Goal: Book appointment/travel/reservation

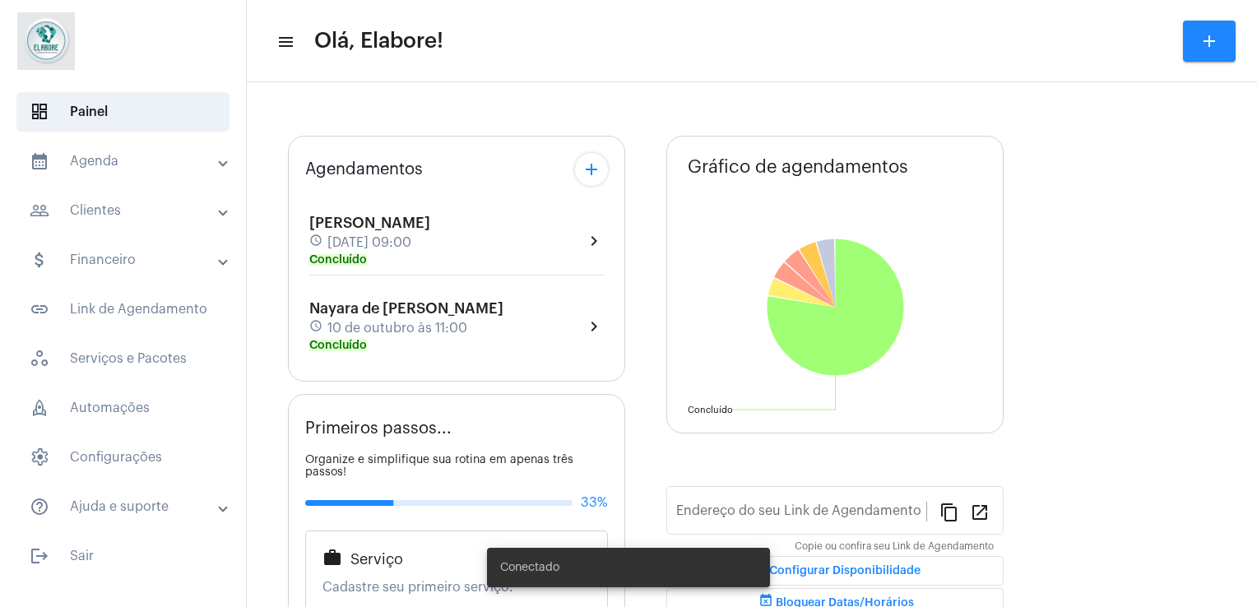
type input "[URL][DOMAIN_NAME]"
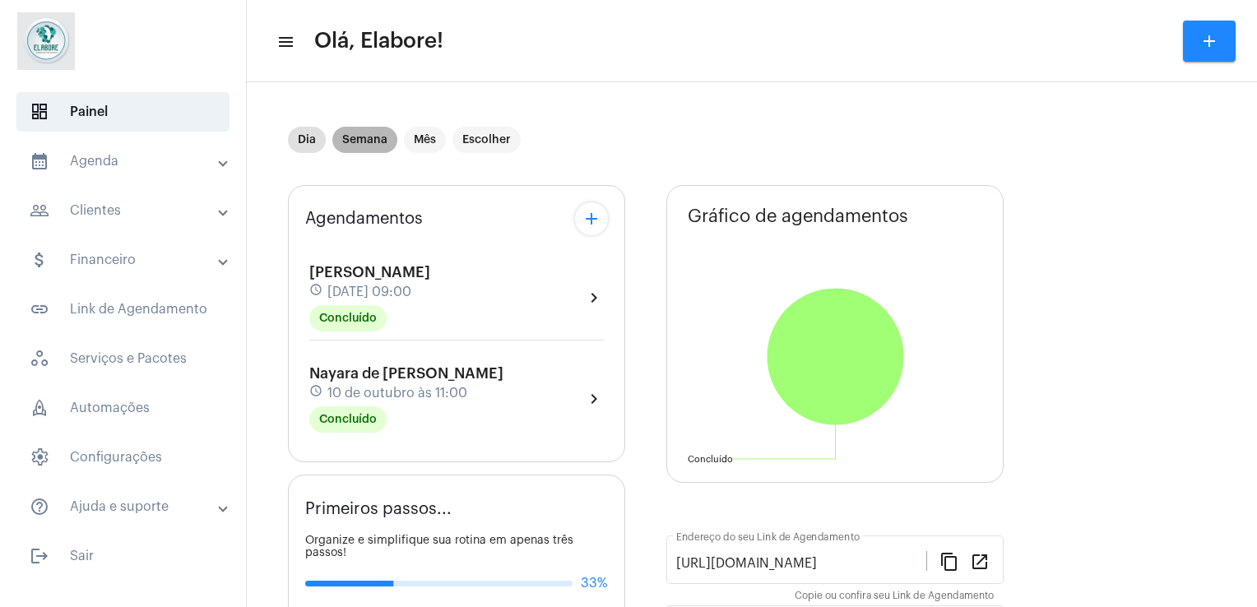
click at [367, 137] on mat-chip "Semana" at bounding box center [364, 140] width 65 height 26
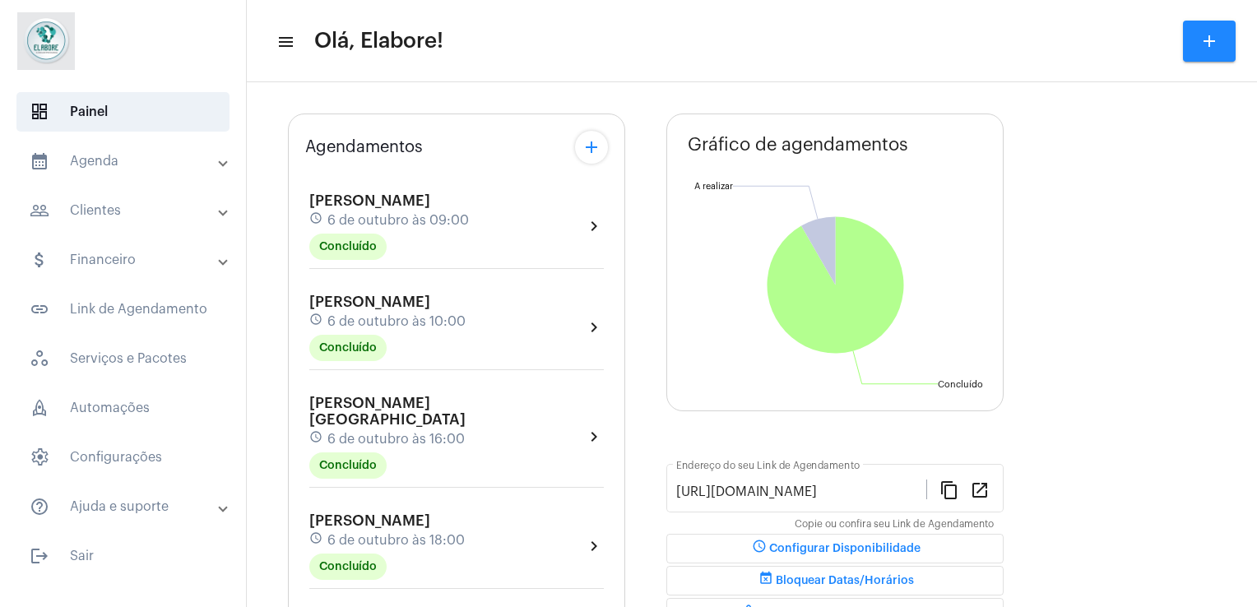
scroll to position [71, 0]
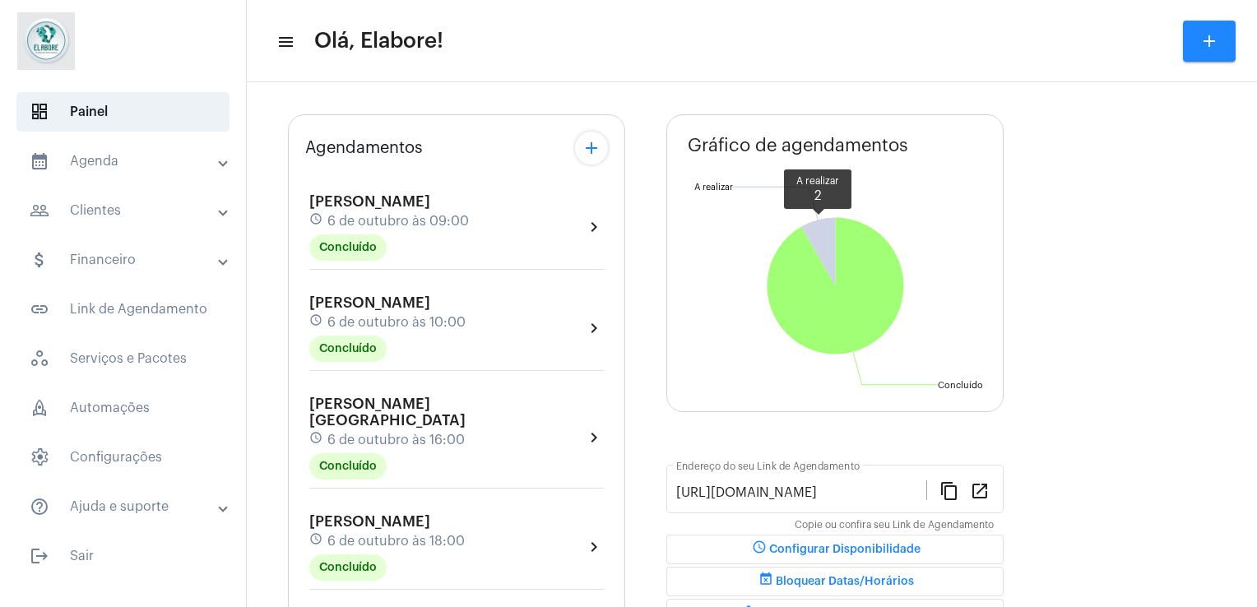
click at [831, 225] on icon at bounding box center [818, 252] width 35 height 68
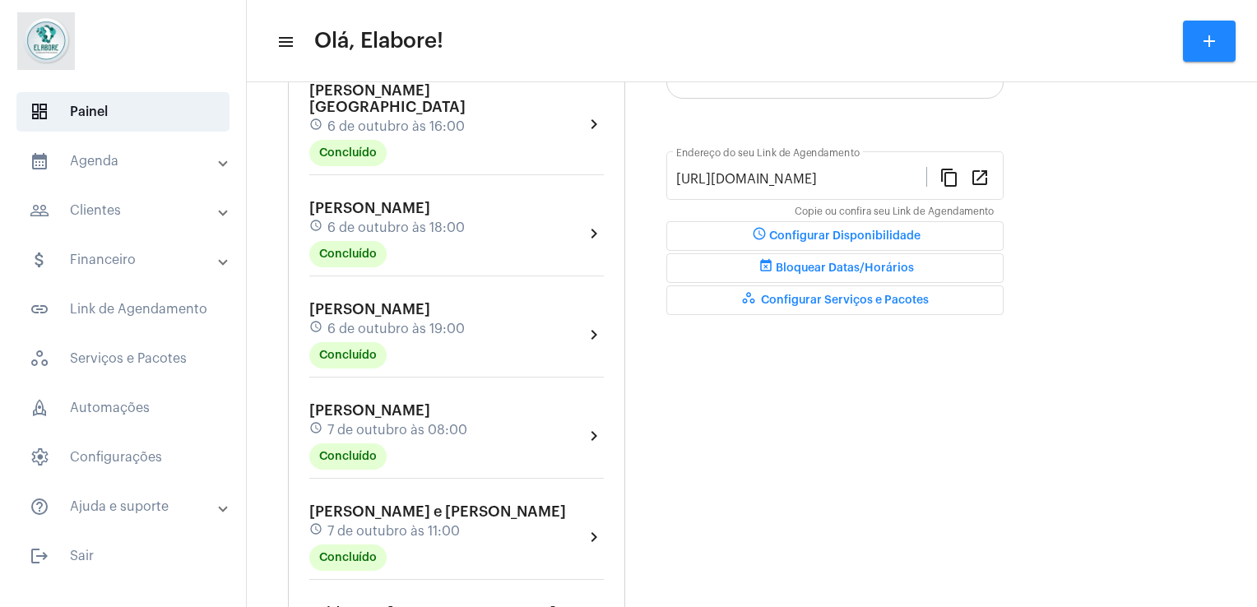
scroll to position [0, 0]
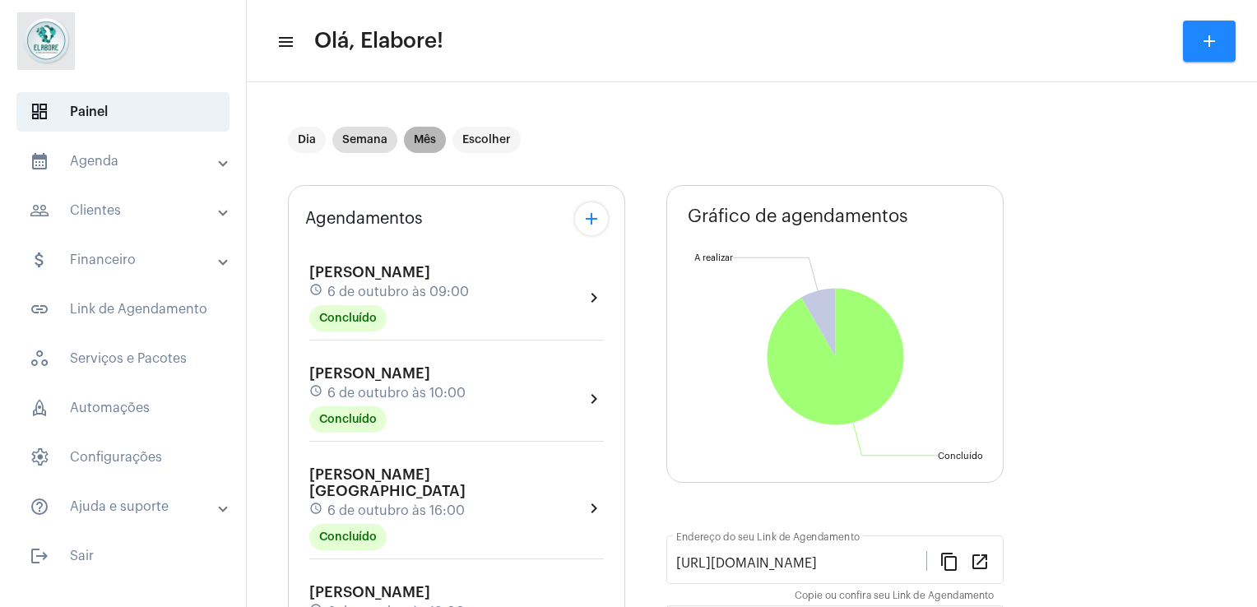
click at [425, 132] on mat-chip "Mês" at bounding box center [425, 140] width 42 height 26
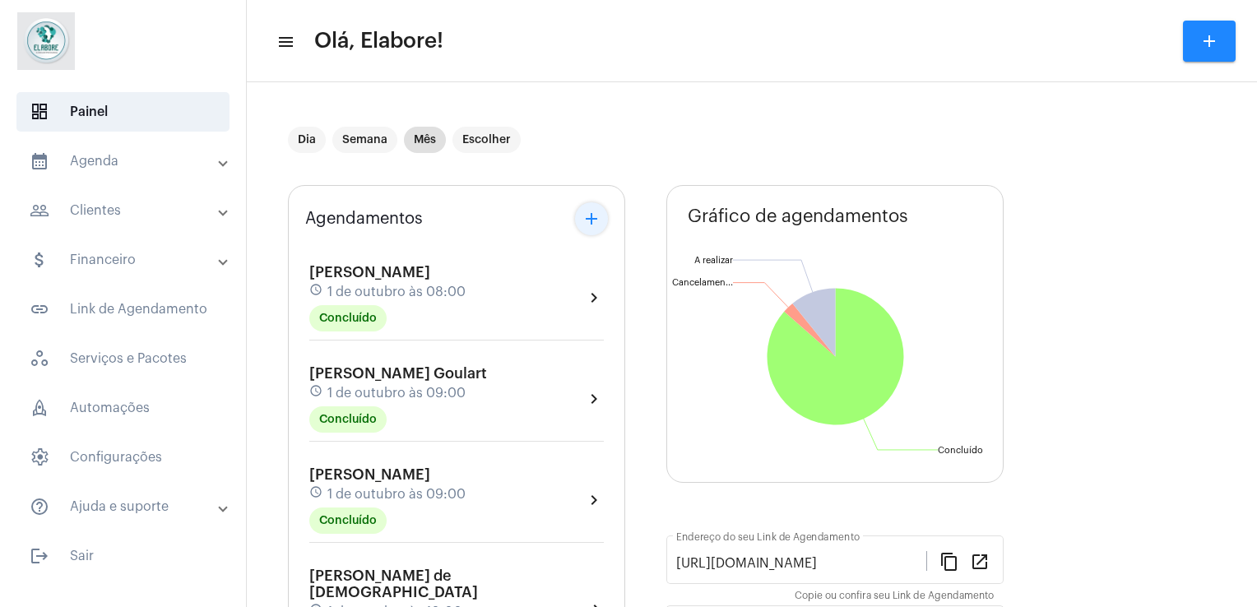
click at [598, 220] on mat-icon "add" at bounding box center [592, 219] width 20 height 20
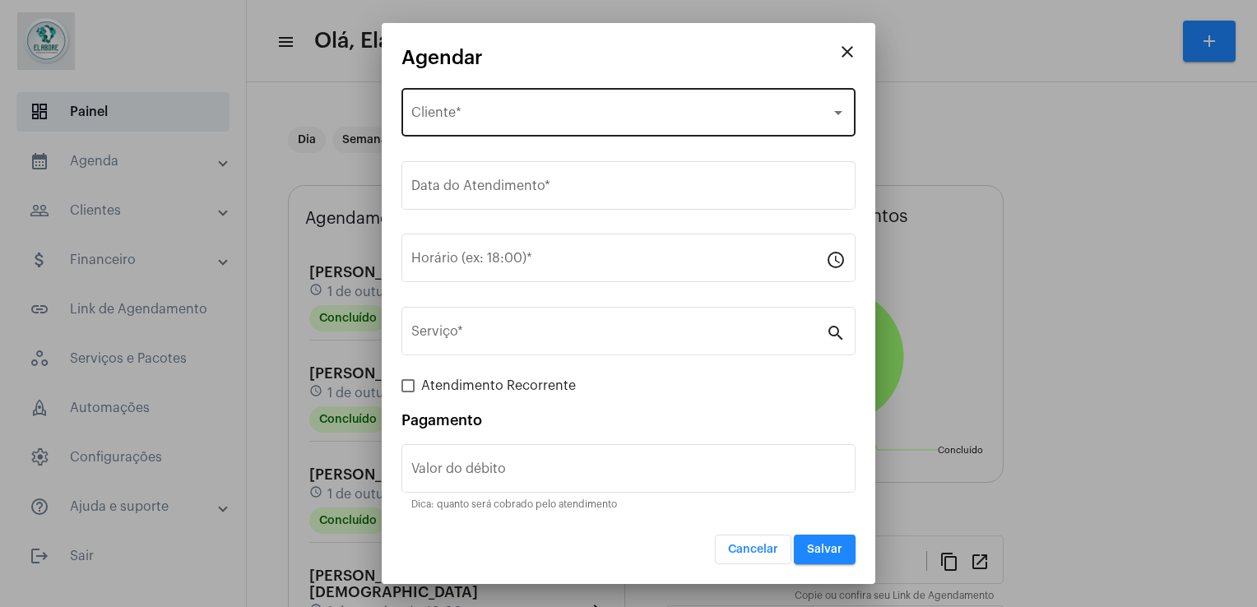
click at [514, 101] on div "Selecione o Cliente Cliente *" at bounding box center [628, 111] width 434 height 52
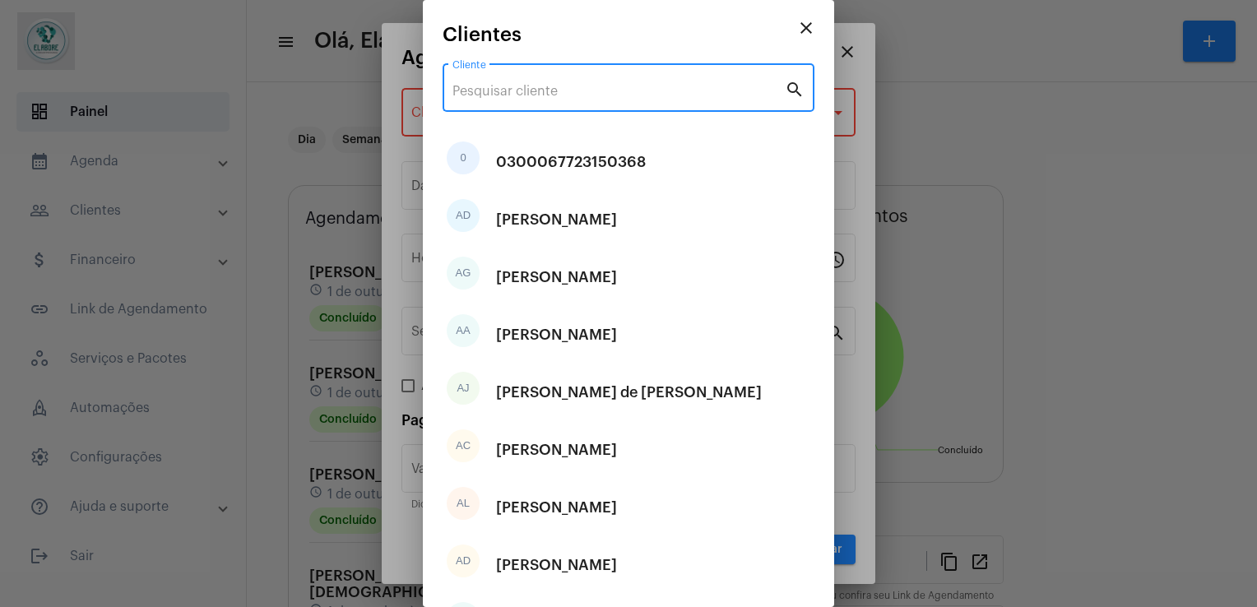
click at [517, 94] on input "Cliente" at bounding box center [618, 91] width 332 height 15
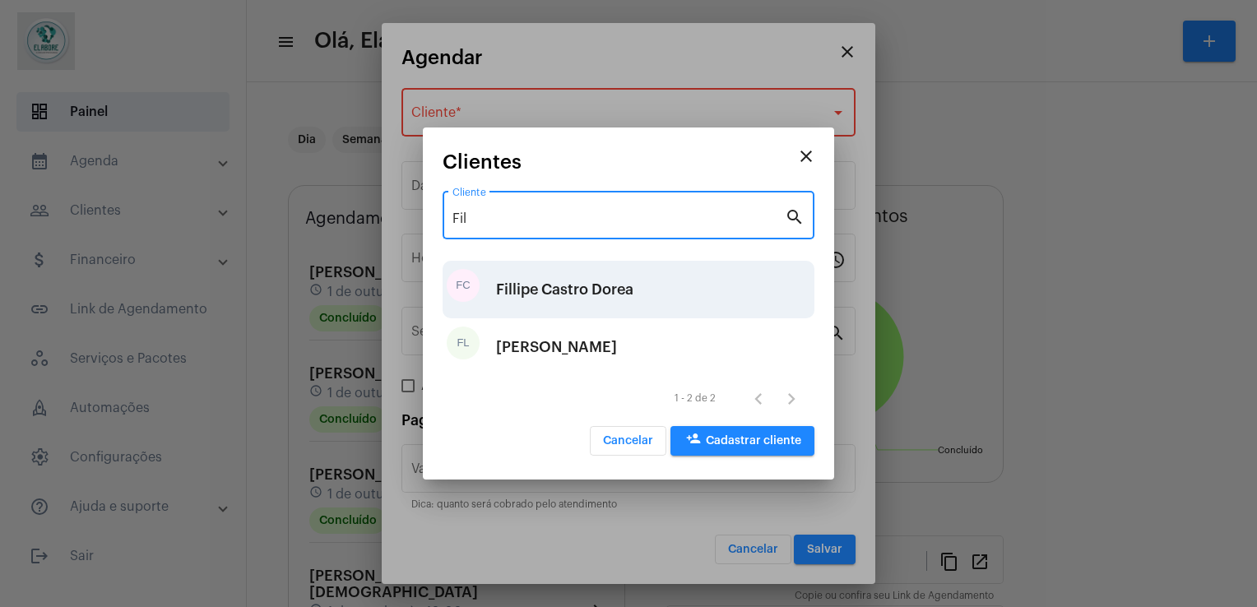
type input "Fil"
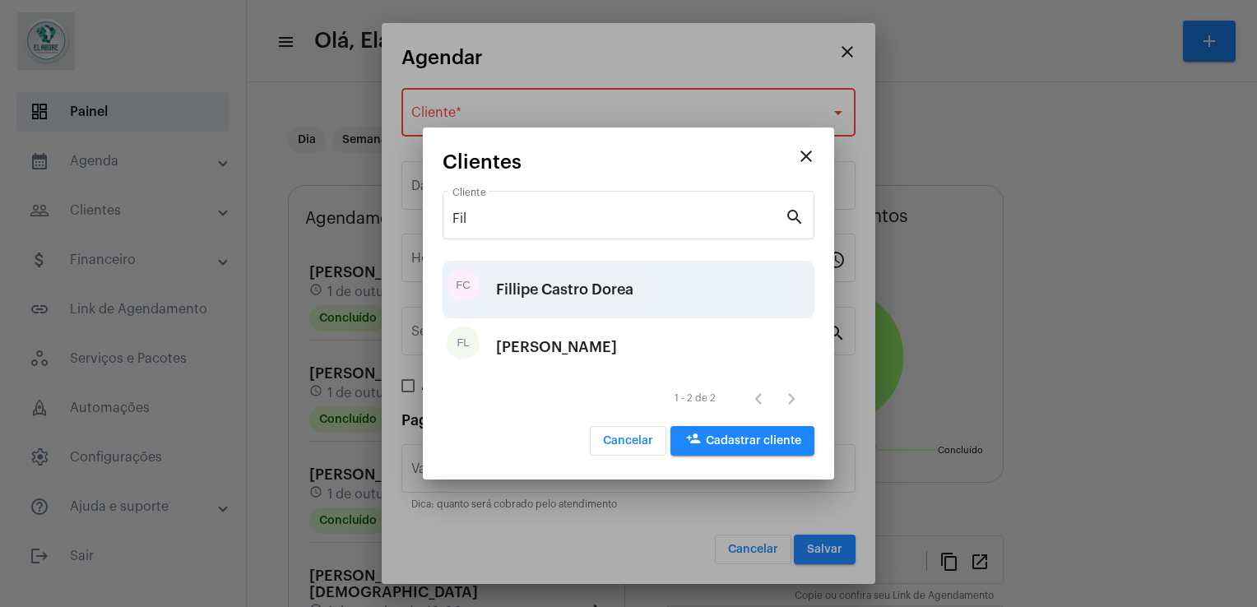
click at [523, 300] on div "Fillipe Castro Dorea" at bounding box center [564, 289] width 137 height 49
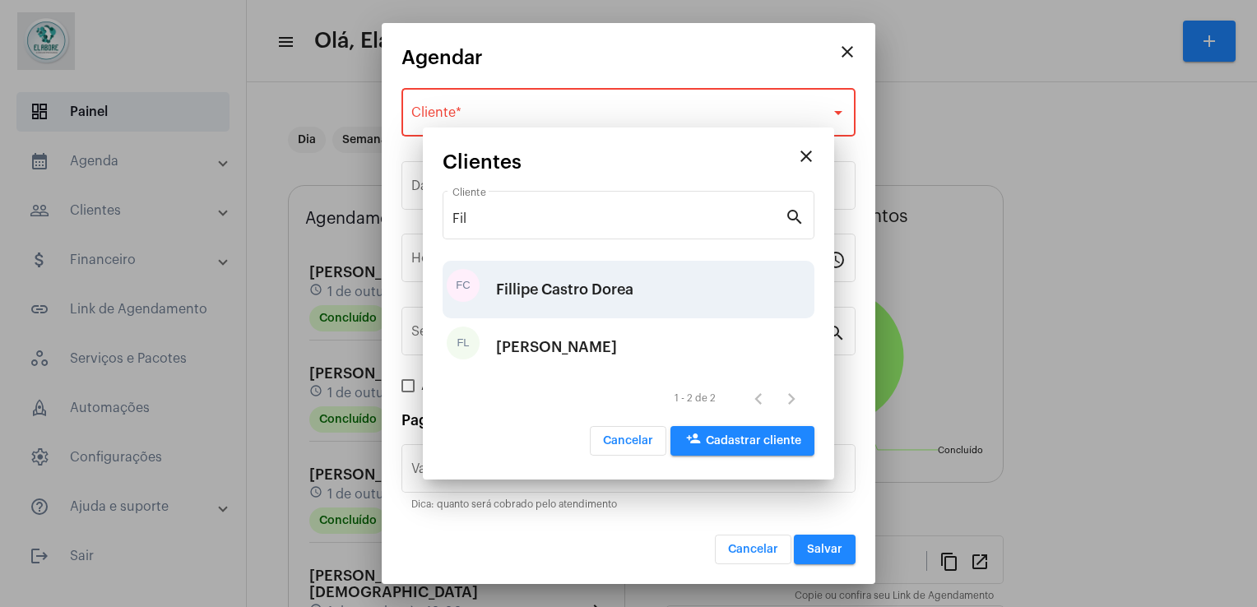
type input "R$"
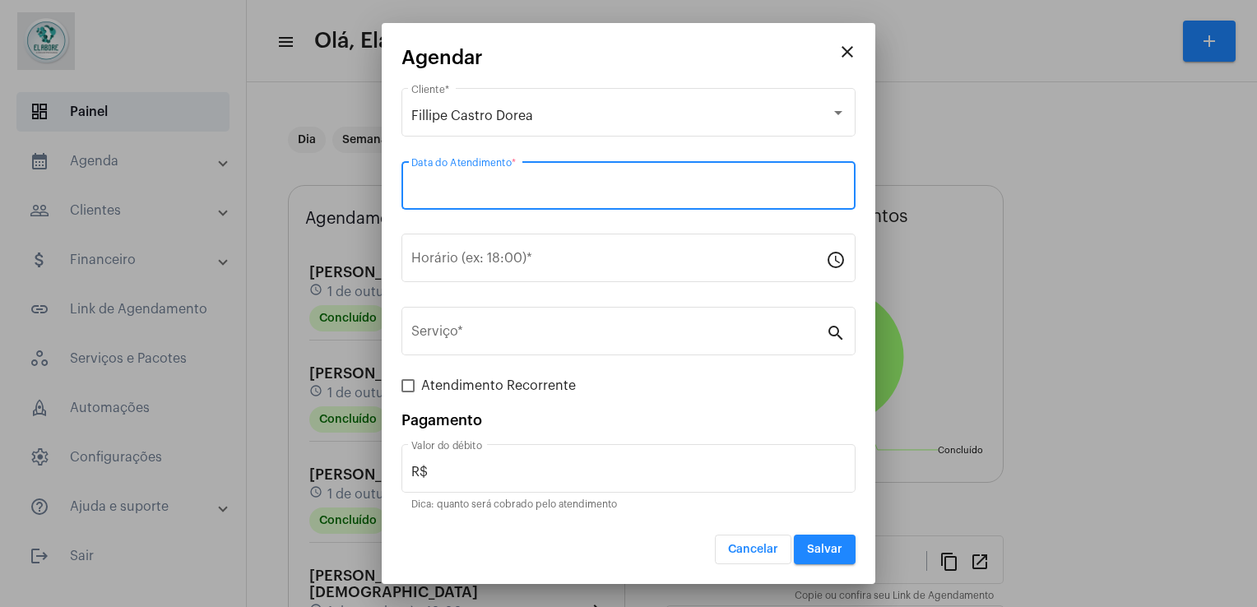
click at [507, 184] on input "Data do Atendimento *" at bounding box center [628, 189] width 434 height 15
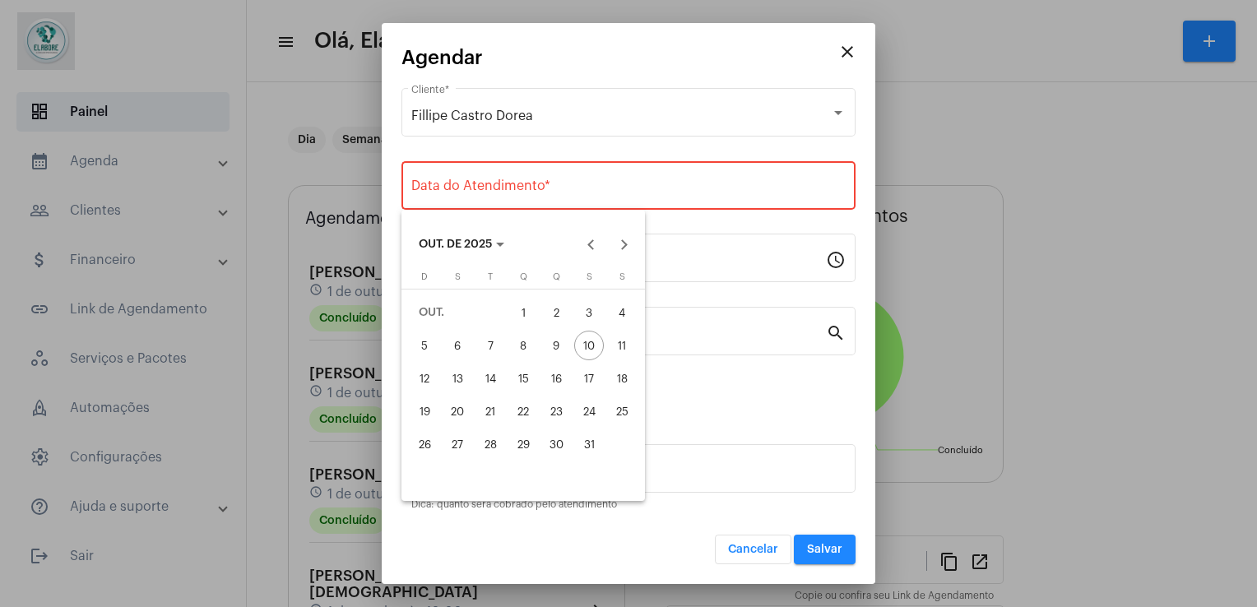
click at [484, 385] on div "14" at bounding box center [491, 379] width 30 height 30
type input "[DATE]"
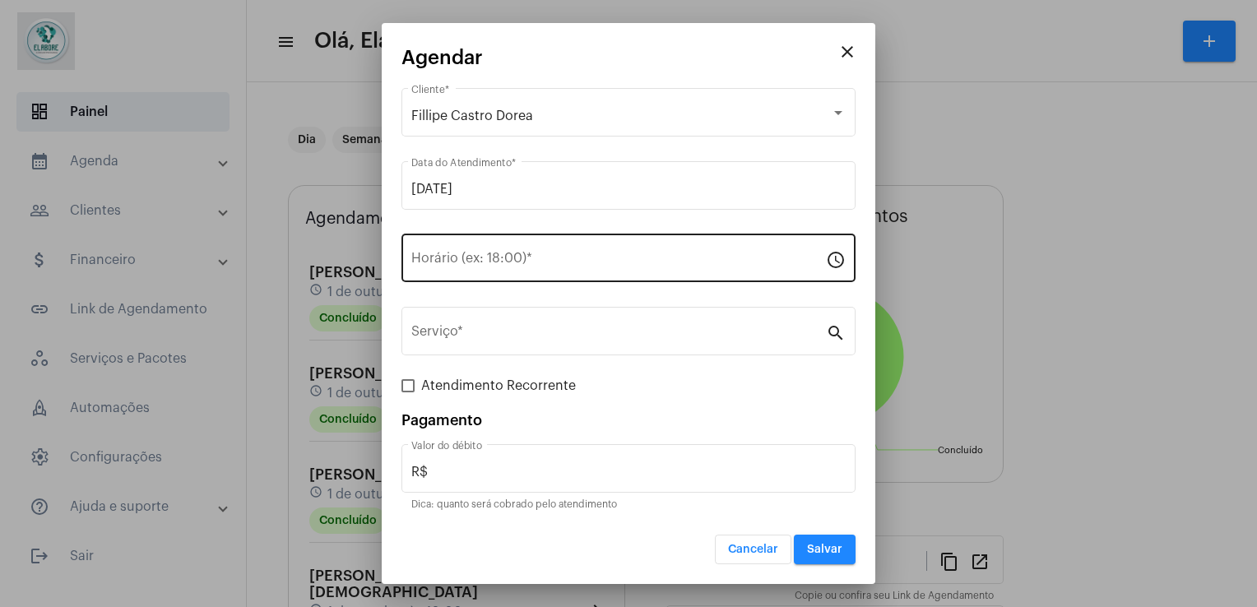
click at [486, 271] on div "Horário (ex: 18:00) *" at bounding box center [618, 256] width 415 height 52
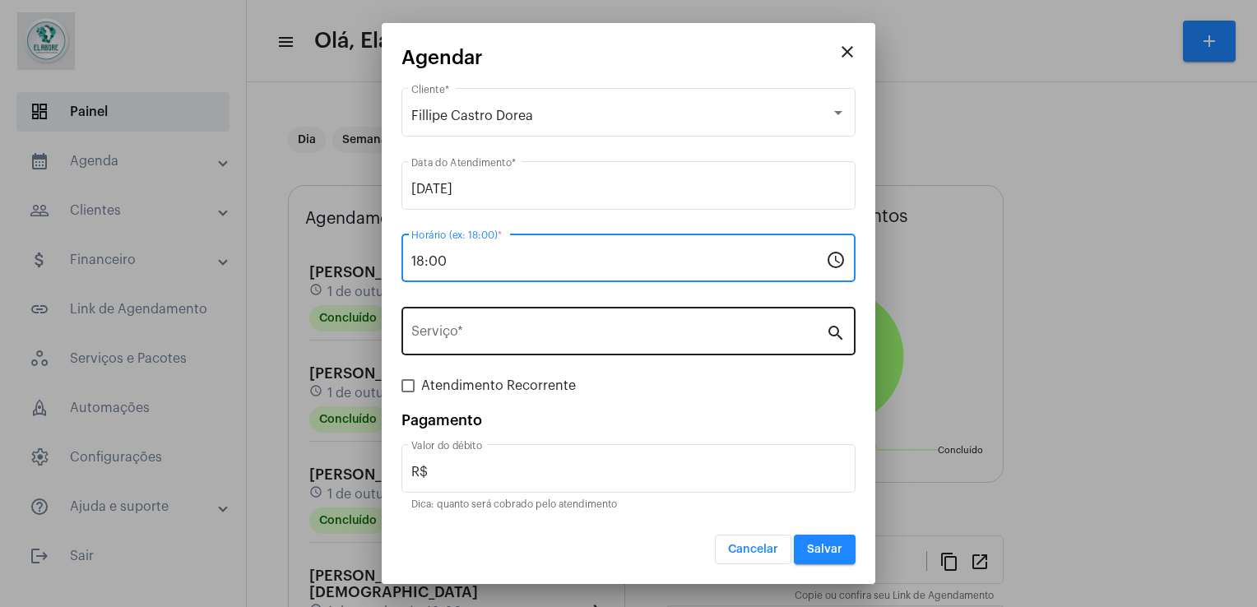
type input "18:00"
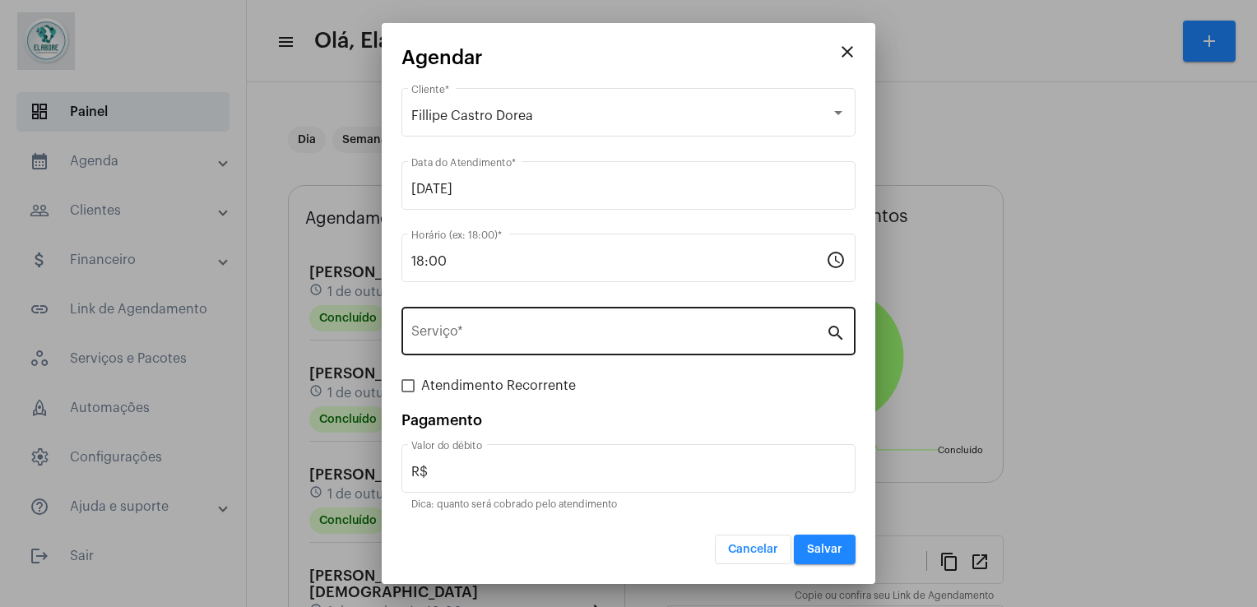
click at [537, 353] on div "Serviço *" at bounding box center [618, 330] width 415 height 52
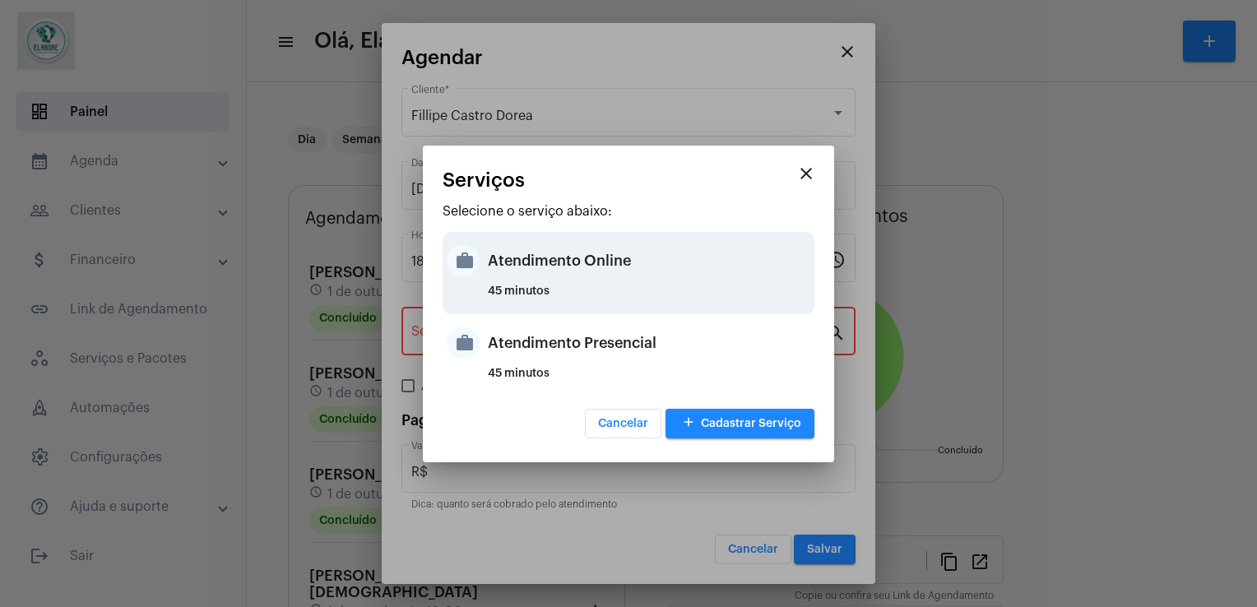
click at [575, 274] on div "Atendimento Online" at bounding box center [649, 260] width 322 height 49
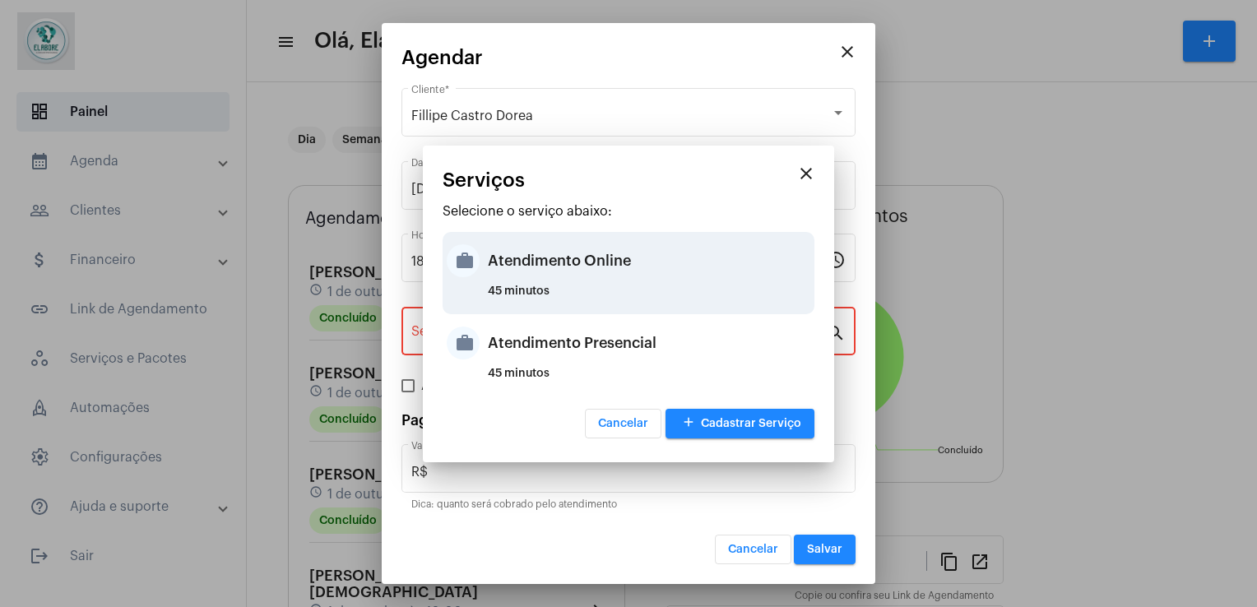
type input "Atendimento Online"
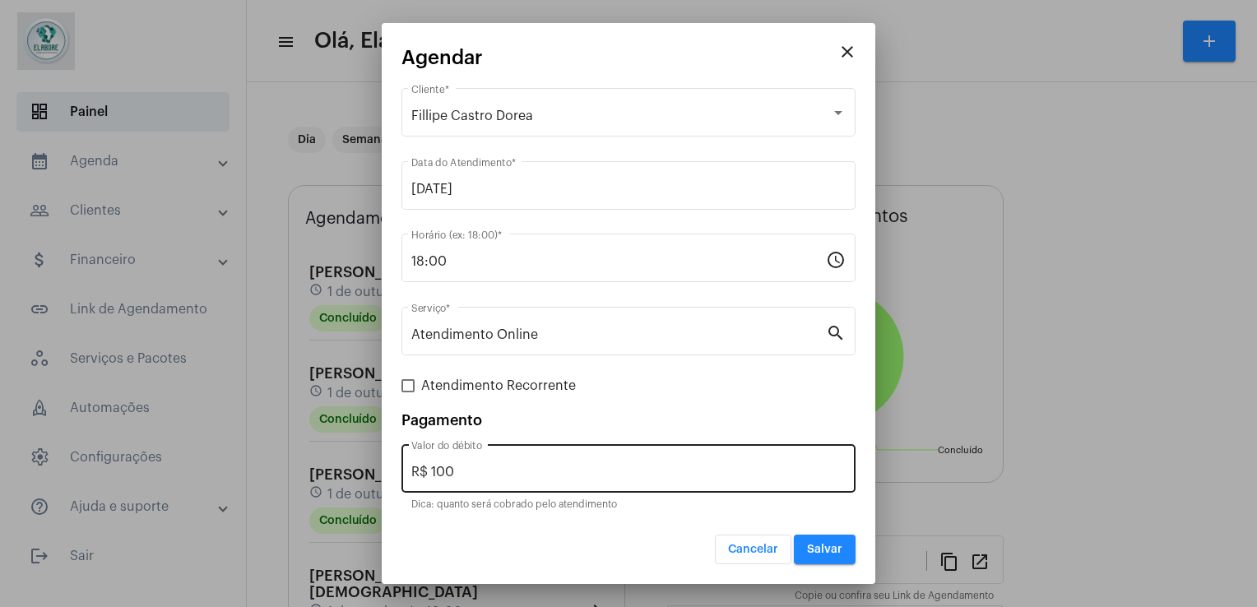
click at [523, 462] on div "R$ 100 Valor do débito" at bounding box center [628, 467] width 434 height 52
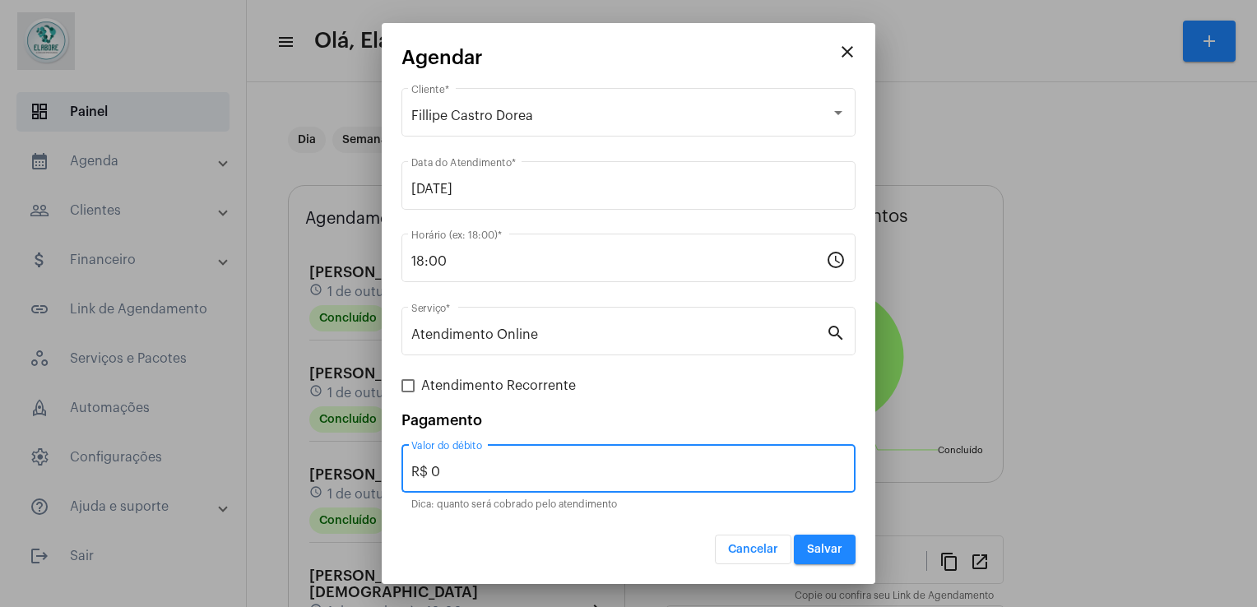
type input "R$ 0"
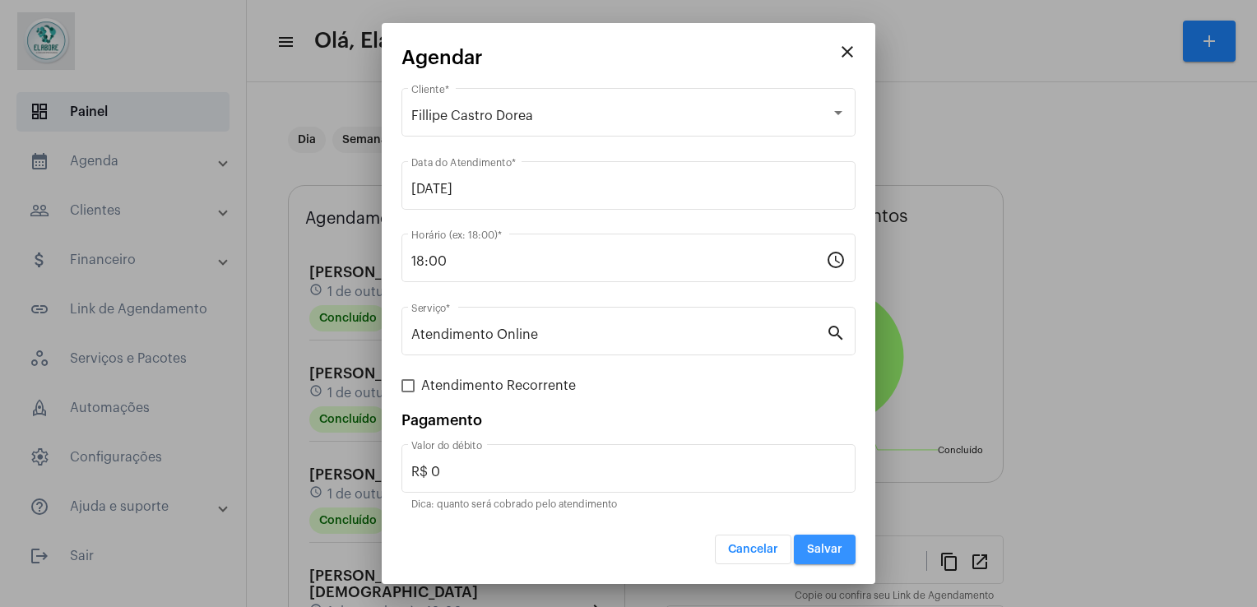
click at [827, 554] on button "Salvar" at bounding box center [825, 550] width 62 height 30
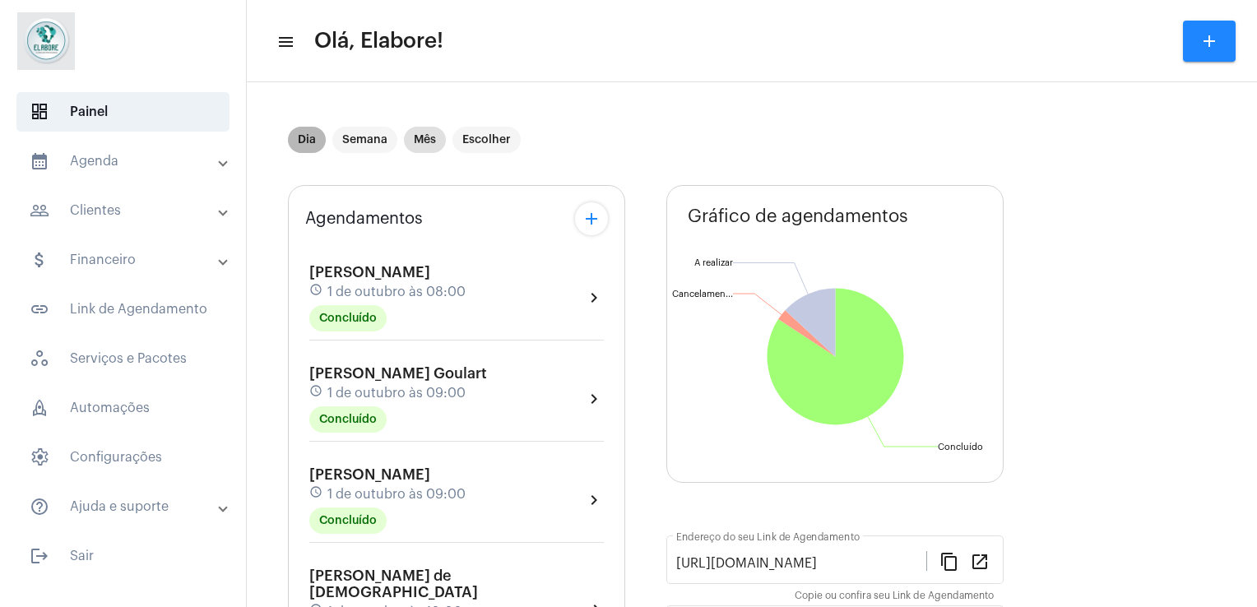
click at [310, 146] on mat-chip "Dia" at bounding box center [307, 140] width 38 height 26
